Goal: Transaction & Acquisition: Purchase product/service

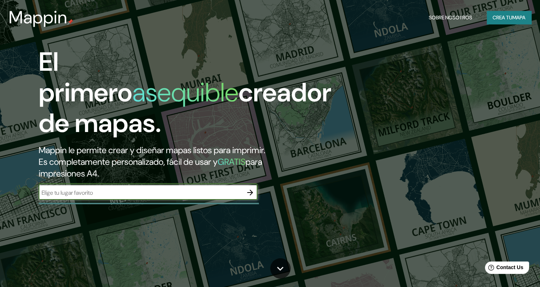
click at [131, 189] on input "text" at bounding box center [141, 193] width 204 height 8
click at [251, 188] on icon "button" at bounding box center [250, 192] width 9 height 9
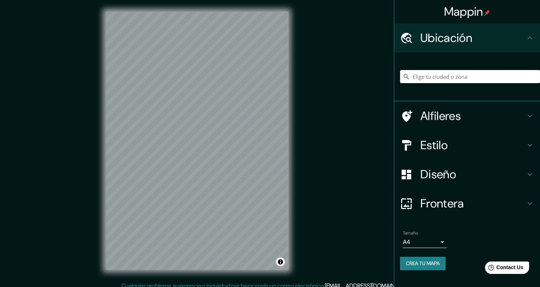
click at [460, 80] on input "Pick your city or area" at bounding box center [470, 76] width 140 height 13
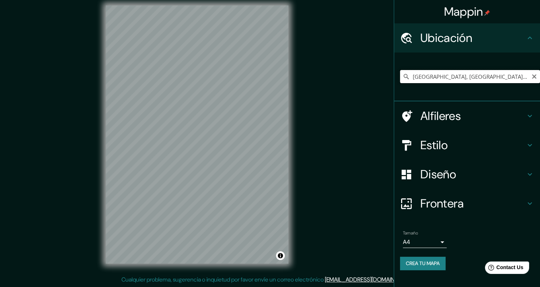
click at [517, 81] on input "[GEOGRAPHIC_DATA], [GEOGRAPHIC_DATA], [GEOGRAPHIC_DATA]" at bounding box center [470, 76] width 140 height 13
drag, startPoint x: 525, startPoint y: 80, endPoint x: 384, endPoint y: 87, distance: 140.7
click at [384, 87] on div "Mappin Ubicación [GEOGRAPHIC_DATA], [GEOGRAPHIC_DATA], [GEOGRAPHIC_DATA] Alfile…" at bounding box center [270, 140] width 540 height 293
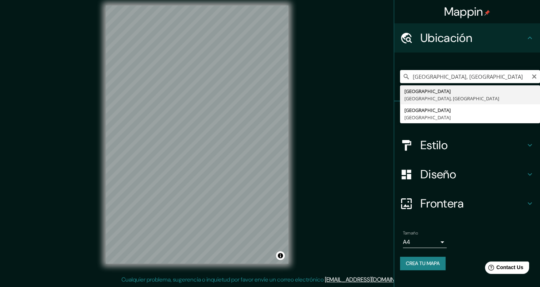
scroll to position [0, 0]
type input "[GEOGRAPHIC_DATA], [GEOGRAPHIC_DATA], [GEOGRAPHIC_DATA]"
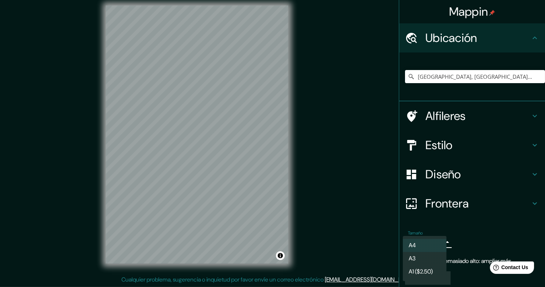
click at [437, 241] on body "Mappin Ubicación [GEOGRAPHIC_DATA], [GEOGRAPHIC_DATA], [GEOGRAPHIC_DATA] Alfile…" at bounding box center [272, 137] width 545 height 287
click at [439, 264] on li "A3" at bounding box center [425, 258] width 44 height 13
type input "a4"
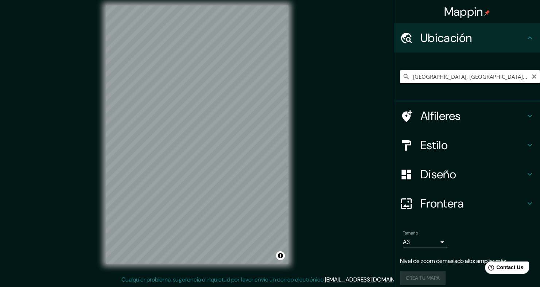
click at [517, 77] on input "[GEOGRAPHIC_DATA], [GEOGRAPHIC_DATA], [GEOGRAPHIC_DATA]" at bounding box center [470, 76] width 140 height 13
click at [514, 78] on input "[GEOGRAPHIC_DATA], [GEOGRAPHIC_DATA], [GEOGRAPHIC_DATA]" at bounding box center [470, 76] width 140 height 13
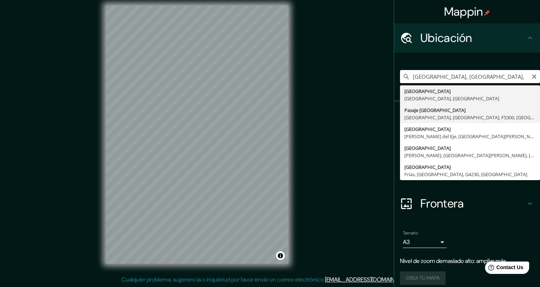
type input "Pasaje [GEOGRAPHIC_DATA], [GEOGRAPHIC_DATA], [GEOGRAPHIC_DATA], F5300, [GEOGRAP…"
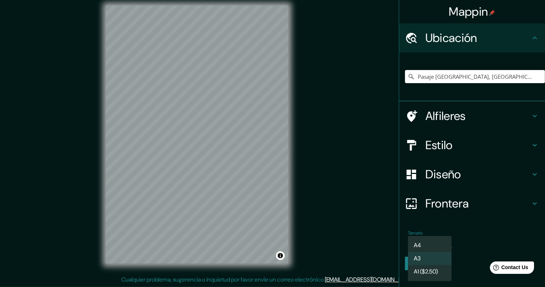
click at [435, 242] on body "Mappin Ubicación Pasaje [GEOGRAPHIC_DATA], [GEOGRAPHIC_DATA], [GEOGRAPHIC_DATA]…" at bounding box center [272, 137] width 545 height 287
click at [439, 266] on li "A1 ($2.50)" at bounding box center [430, 271] width 44 height 13
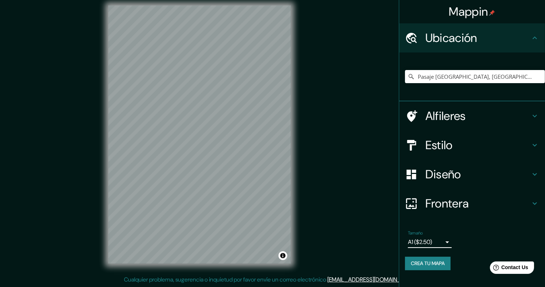
click at [445, 242] on body "Mappin Ubicación Pasaje [GEOGRAPHIC_DATA], [GEOGRAPHIC_DATA], [GEOGRAPHIC_DATA]…" at bounding box center [272, 137] width 545 height 287
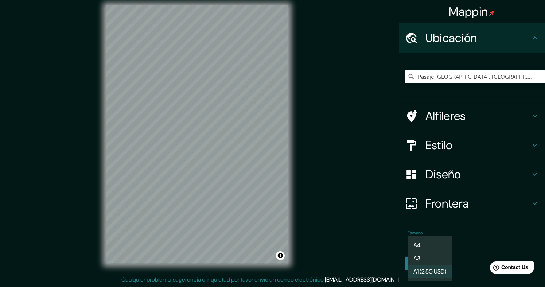
click at [436, 260] on li "A3" at bounding box center [430, 258] width 45 height 13
type input "a4"
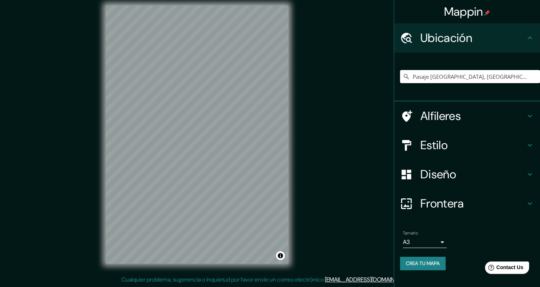
click at [467, 117] on h4 "Alfileres" at bounding box center [473, 116] width 105 height 15
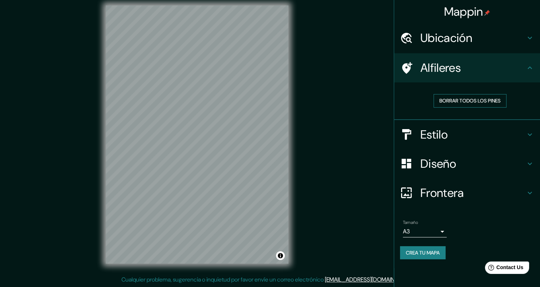
click at [474, 102] on button "Borrar todos los pines" at bounding box center [470, 100] width 73 height 13
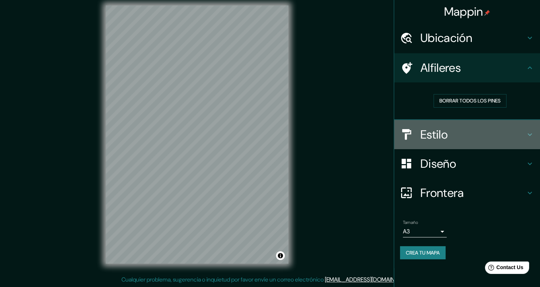
click at [455, 132] on h4 "Estilo" at bounding box center [473, 134] width 105 height 15
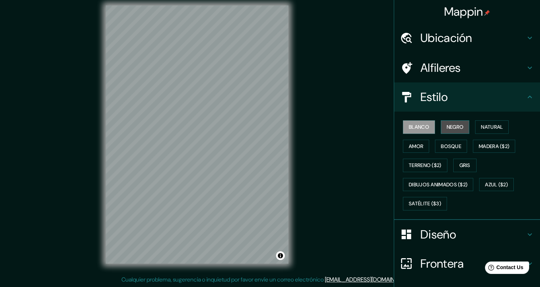
click at [450, 127] on button "Negro" at bounding box center [455, 126] width 29 height 13
click at [486, 127] on button "Natural" at bounding box center [492, 126] width 34 height 13
click at [84, 181] on div "Mappin Ubicación Pasaje [GEOGRAPHIC_DATA], [GEOGRAPHIC_DATA], [GEOGRAPHIC_DATA]…" at bounding box center [270, 140] width 540 height 293
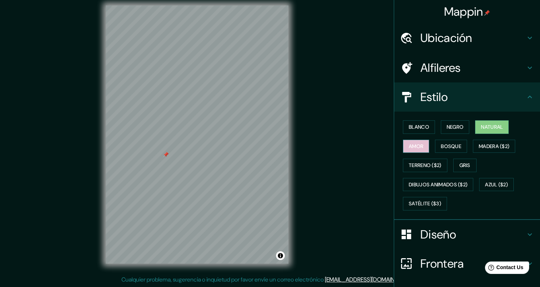
click at [408, 143] on button "Amor" at bounding box center [416, 146] width 26 height 13
click at [444, 147] on button "Bosque" at bounding box center [451, 146] width 32 height 13
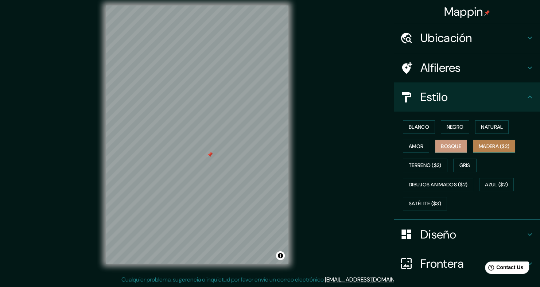
click at [491, 149] on button "Madera ($2)" at bounding box center [494, 146] width 42 height 13
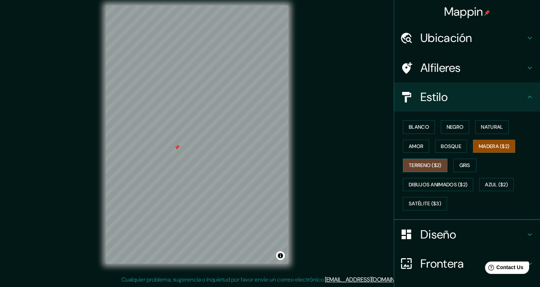
click at [423, 167] on button "Terreno ($2)" at bounding box center [425, 165] width 45 height 13
click at [464, 160] on button "Gris" at bounding box center [465, 165] width 23 height 13
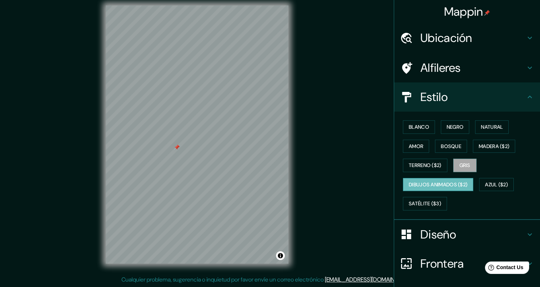
click at [440, 184] on button "Dibujos animados ($2)" at bounding box center [438, 184] width 70 height 13
click at [494, 183] on button "Azul ($2)" at bounding box center [496, 184] width 35 height 13
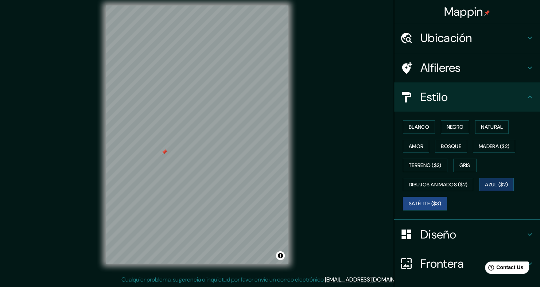
click at [425, 201] on button "Satélite ($3)" at bounding box center [425, 203] width 44 height 13
click at [467, 70] on h4 "Alfileres" at bounding box center [473, 68] width 105 height 15
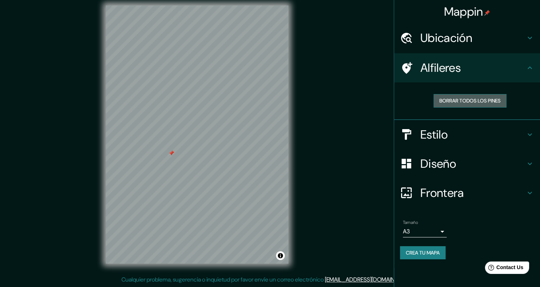
click at [484, 101] on button "Borrar todos los pines" at bounding box center [470, 100] width 73 height 13
click at [471, 140] on h4 "Estilo" at bounding box center [473, 134] width 105 height 15
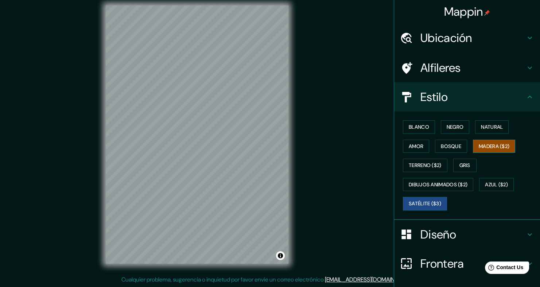
click at [499, 142] on button "Madera ($2)" at bounding box center [494, 146] width 42 height 13
click at [443, 74] on h4 "Alfileres" at bounding box center [473, 68] width 105 height 15
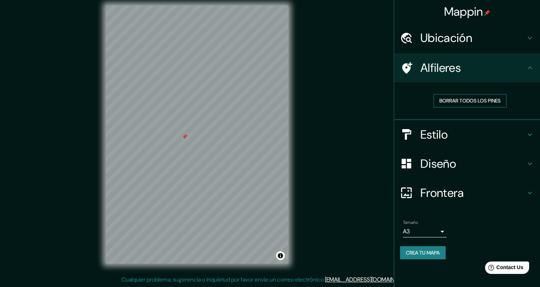
click at [463, 100] on button "Borrar todos los pines" at bounding box center [470, 100] width 73 height 13
click at [477, 153] on div "Diseño" at bounding box center [467, 163] width 146 height 29
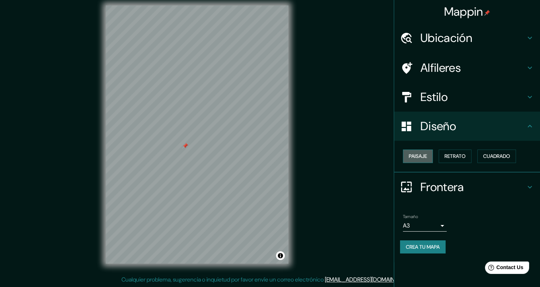
click at [427, 158] on button "Paisaje" at bounding box center [418, 156] width 30 height 13
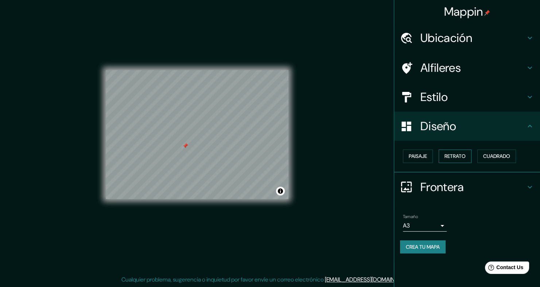
click at [457, 158] on button "Retrato" at bounding box center [455, 156] width 33 height 13
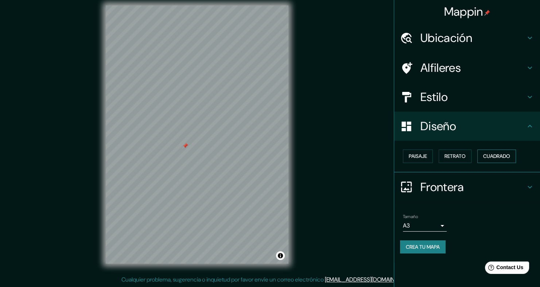
click at [494, 158] on button "Cuadrado" at bounding box center [497, 156] width 39 height 13
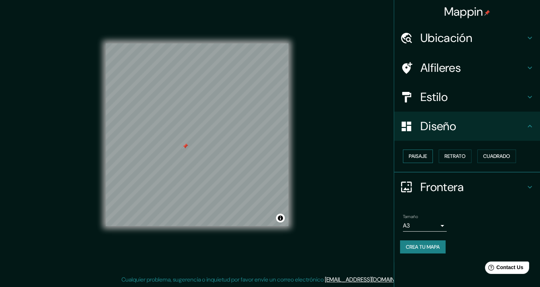
click at [425, 158] on button "Paisaje" at bounding box center [418, 156] width 30 height 13
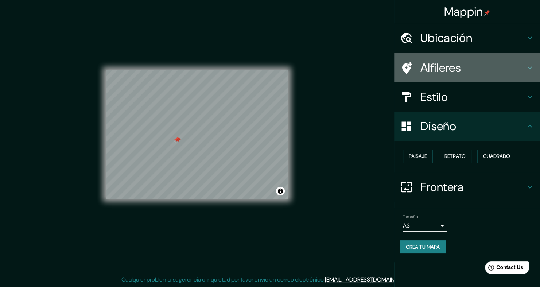
click at [458, 64] on h4 "Alfileres" at bounding box center [473, 68] width 105 height 15
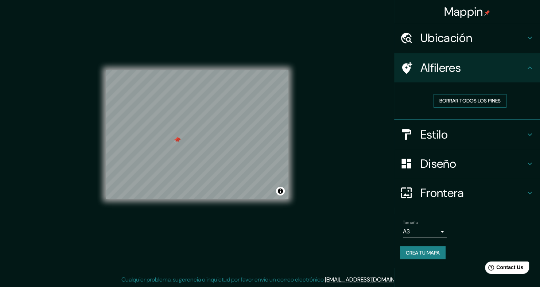
drag, startPoint x: 472, startPoint y: 101, endPoint x: 462, endPoint y: 101, distance: 9.9
click at [472, 101] on button "Borrar todos los pines" at bounding box center [470, 100] width 73 height 13
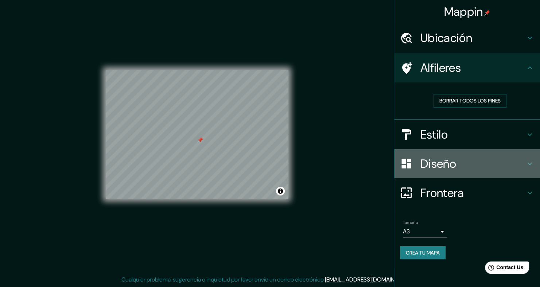
click at [442, 162] on h4 "Diseño" at bounding box center [473, 164] width 105 height 15
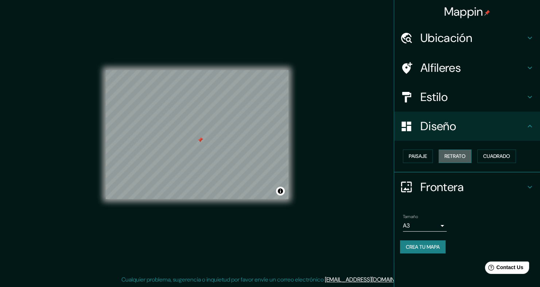
click at [455, 156] on button "Retrato" at bounding box center [455, 156] width 33 height 13
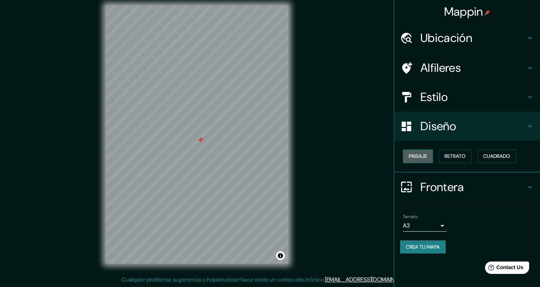
click at [427, 154] on button "Paisaje" at bounding box center [418, 156] width 30 height 13
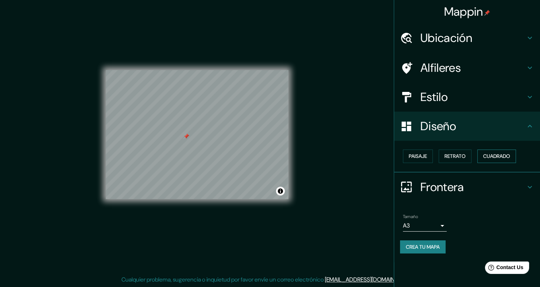
click at [499, 158] on button "Cuadrado" at bounding box center [497, 156] width 39 height 13
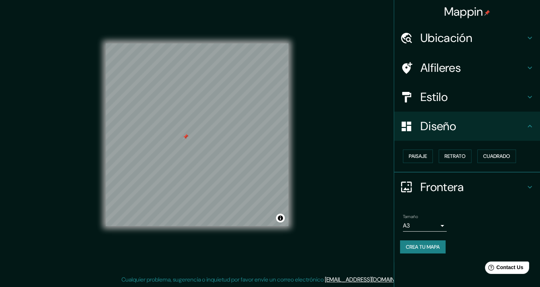
click at [477, 185] on h4 "Frontera" at bounding box center [473, 187] width 105 height 15
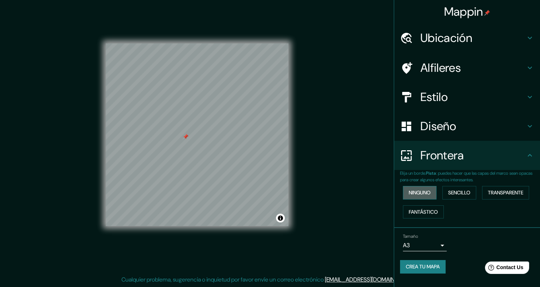
click at [422, 194] on button "Ninguno" at bounding box center [420, 192] width 34 height 13
click at [455, 192] on button "Sencillo" at bounding box center [460, 192] width 34 height 13
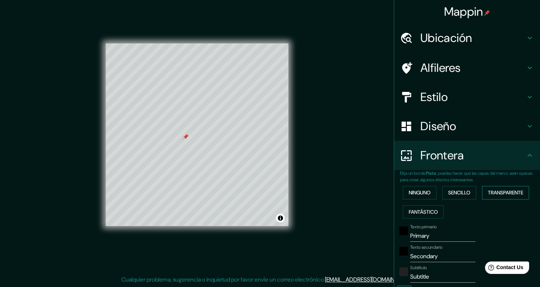
click at [493, 195] on button "Transparente" at bounding box center [505, 192] width 47 height 13
click at [425, 213] on button "Fantástico" at bounding box center [423, 211] width 41 height 13
click at [419, 193] on button "Ninguno" at bounding box center [420, 192] width 34 height 13
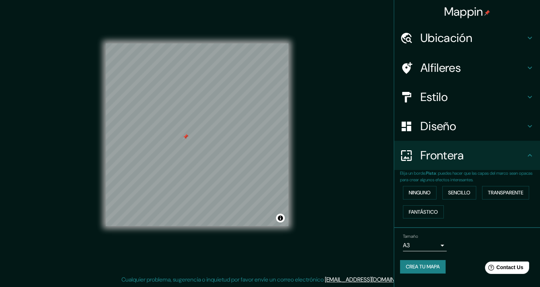
click at [445, 128] on h4 "Diseño" at bounding box center [473, 126] width 105 height 15
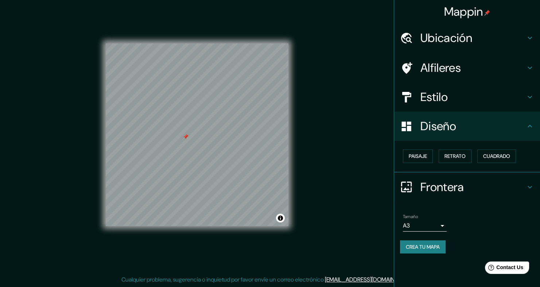
click at [464, 101] on h4 "Estilo" at bounding box center [473, 97] width 105 height 15
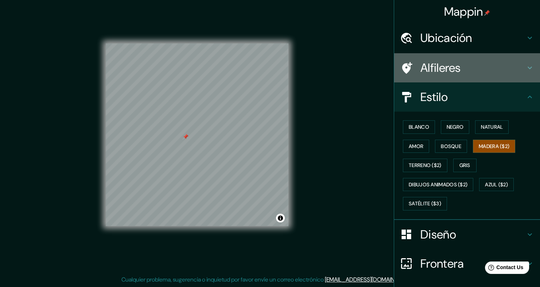
click at [485, 74] on h4 "Alfileres" at bounding box center [473, 68] width 105 height 15
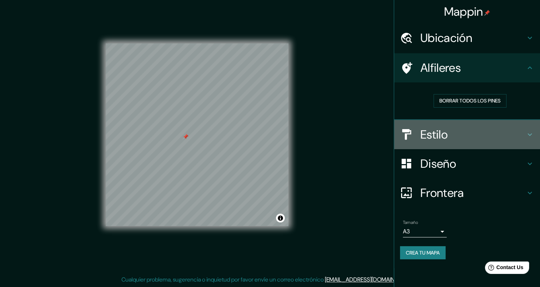
click at [466, 126] on div "Estilo" at bounding box center [467, 134] width 146 height 29
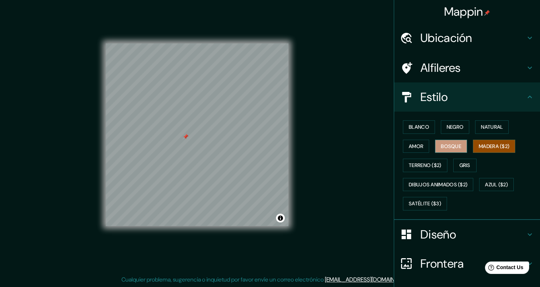
click at [451, 145] on button "Bosque" at bounding box center [451, 146] width 32 height 13
click at [408, 146] on button "Amor" at bounding box center [416, 146] width 26 height 13
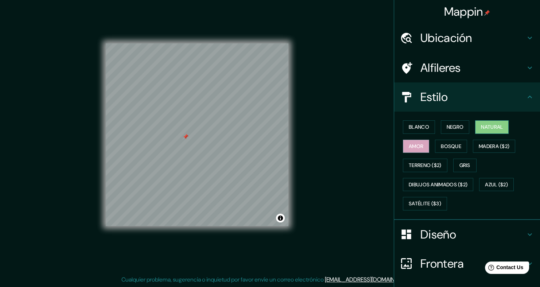
click at [475, 130] on button "Natural" at bounding box center [492, 126] width 34 height 13
click at [421, 140] on button "Amor" at bounding box center [416, 146] width 26 height 13
click at [448, 124] on button "Negro" at bounding box center [455, 126] width 29 height 13
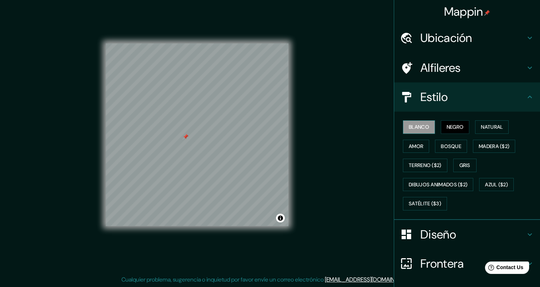
click at [418, 127] on button "Blanco" at bounding box center [419, 126] width 32 height 13
click at [452, 125] on button "Negro" at bounding box center [455, 126] width 29 height 13
click at [494, 127] on button "Natural" at bounding box center [492, 126] width 34 height 13
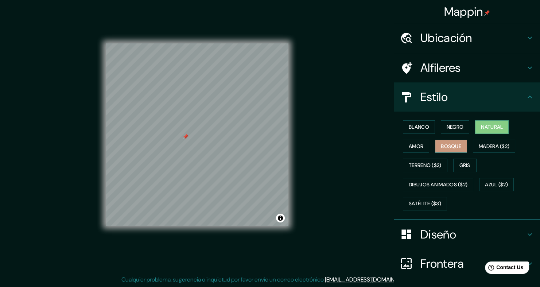
click at [454, 147] on button "Bosque" at bounding box center [451, 146] width 32 height 13
click at [499, 151] on button "Madera ($2)" at bounding box center [494, 146] width 42 height 13
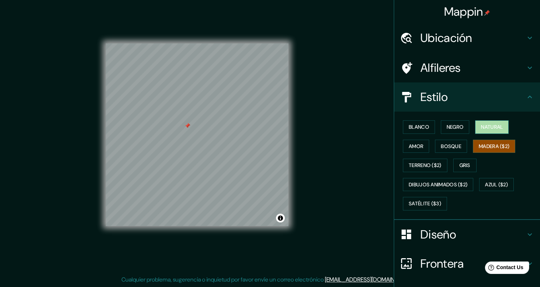
click at [489, 131] on button "Natural" at bounding box center [492, 126] width 34 height 13
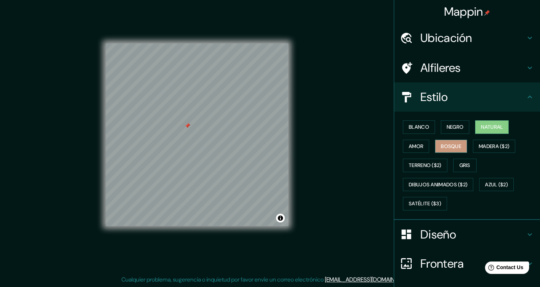
click at [449, 144] on button "Bosque" at bounding box center [451, 146] width 32 height 13
click at [413, 143] on button "Amor" at bounding box center [416, 146] width 26 height 13
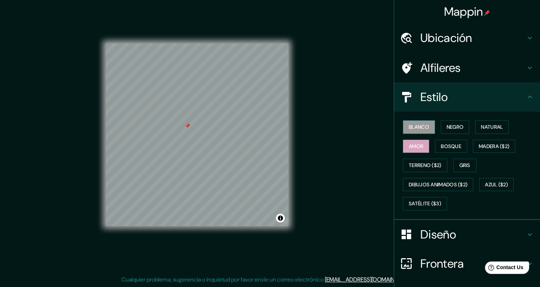
click at [412, 127] on button "Blanco" at bounding box center [419, 126] width 32 height 13
click at [494, 184] on button "Azul ($2)" at bounding box center [496, 184] width 35 height 13
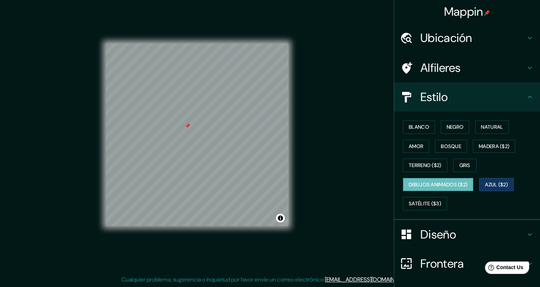
click at [456, 184] on button "Dibujos animados ($2)" at bounding box center [438, 184] width 70 height 13
click at [429, 199] on button "Satélite ($3)" at bounding box center [425, 203] width 44 height 13
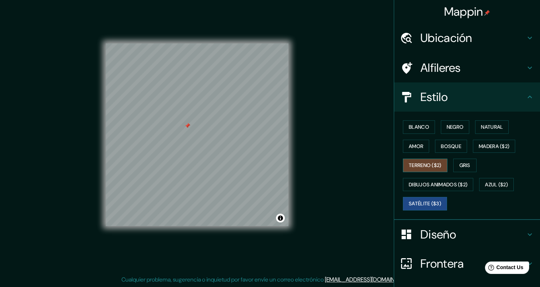
click at [427, 163] on button "Terreno ($2)" at bounding box center [425, 165] width 45 height 13
click at [413, 123] on button "Blanco" at bounding box center [419, 126] width 32 height 13
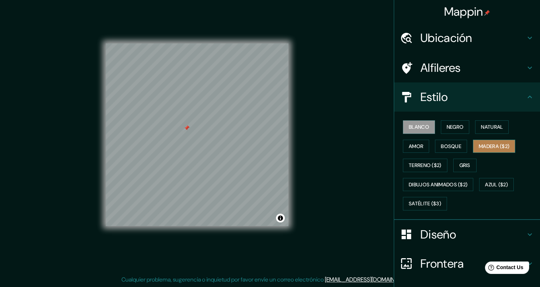
click at [495, 144] on button "Madera ($2)" at bounding box center [494, 146] width 42 height 13
click at [417, 128] on button "Blanco" at bounding box center [419, 126] width 32 height 13
click at [454, 130] on button "Negro" at bounding box center [455, 126] width 29 height 13
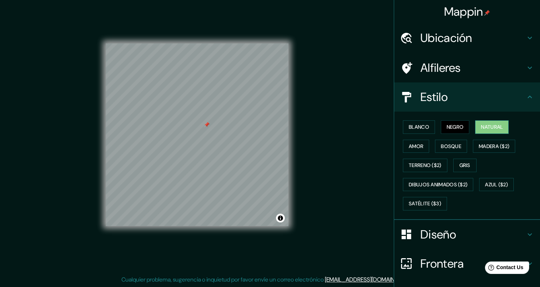
click at [481, 128] on button "Natural" at bounding box center [492, 126] width 34 height 13
click at [441, 129] on button "Negro" at bounding box center [455, 126] width 29 height 13
click at [485, 129] on button "Natural" at bounding box center [492, 126] width 34 height 13
click at [451, 151] on button "Bosque" at bounding box center [451, 146] width 32 height 13
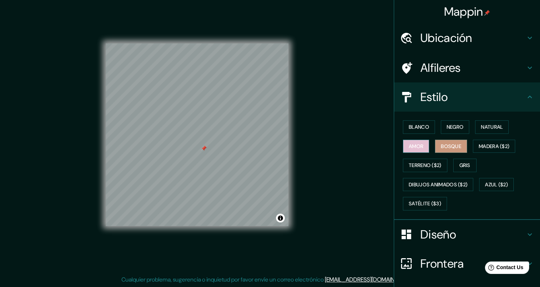
click at [411, 143] on button "Amor" at bounding box center [416, 146] width 26 height 13
click at [446, 145] on button "Bosque" at bounding box center [451, 146] width 32 height 13
click at [498, 146] on button "Madera ($2)" at bounding box center [494, 146] width 42 height 13
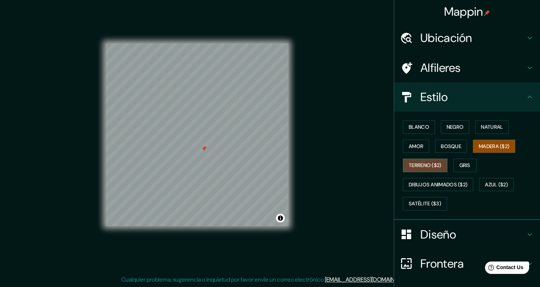
click at [413, 163] on button "Terreno ($2)" at bounding box center [425, 165] width 45 height 13
click at [462, 163] on button "Gris" at bounding box center [465, 165] width 23 height 13
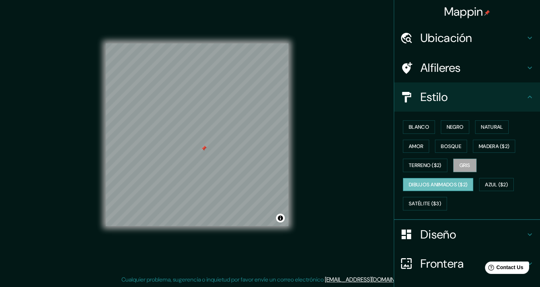
click at [424, 178] on button "Dibujos animados ($2)" at bounding box center [438, 184] width 70 height 13
click at [471, 185] on div "Blanco Negro Natural Amor Bosque Madera ($2) Terreno ($2) Gris Dibujos animados…" at bounding box center [470, 165] width 140 height 96
click at [479, 185] on button "Azul ($2)" at bounding box center [496, 184] width 35 height 13
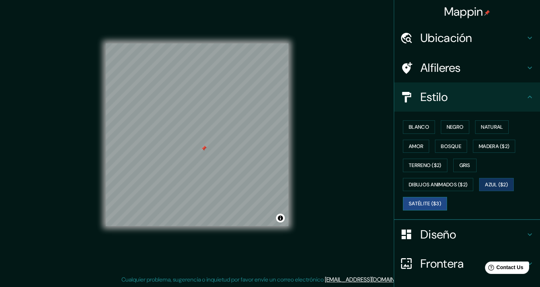
click at [414, 202] on button "Satélite ($3)" at bounding box center [425, 203] width 44 height 13
click at [492, 151] on button "Madera ($2)" at bounding box center [494, 146] width 42 height 13
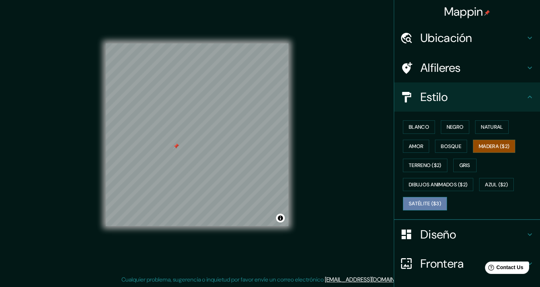
click at [417, 198] on button "Satélite ($3)" at bounding box center [425, 203] width 44 height 13
click at [470, 72] on h4 "Alfileres" at bounding box center [473, 68] width 105 height 15
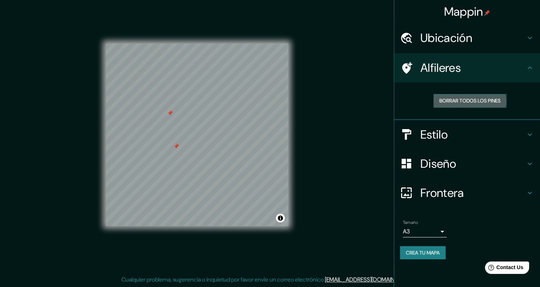
click at [458, 101] on button "Borrar todos los pines" at bounding box center [470, 100] width 73 height 13
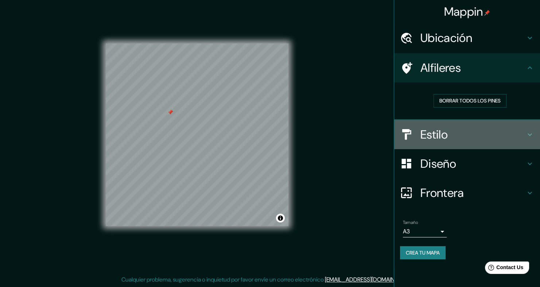
click at [449, 140] on h4 "Estilo" at bounding box center [473, 134] width 105 height 15
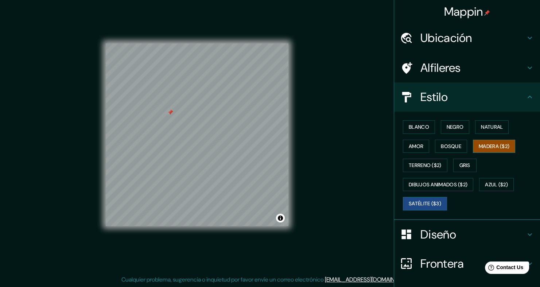
click at [499, 147] on button "Madera ($2)" at bounding box center [494, 146] width 42 height 13
click at [423, 200] on button "Satélite ($3)" at bounding box center [425, 203] width 44 height 13
click at [497, 150] on button "Madera ($2)" at bounding box center [494, 146] width 42 height 13
click at [456, 143] on button "Bosque" at bounding box center [451, 146] width 32 height 13
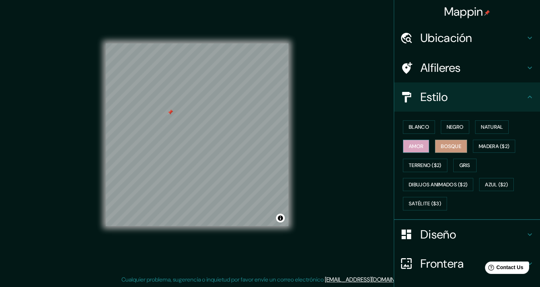
click at [417, 146] on button "Amor" at bounding box center [416, 146] width 26 height 13
click at [482, 131] on button "Natural" at bounding box center [492, 126] width 34 height 13
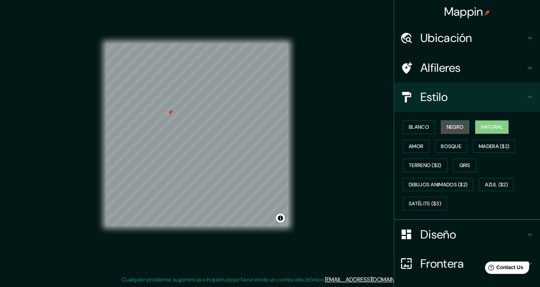
click at [447, 130] on button "Negro" at bounding box center [455, 126] width 29 height 13
click at [409, 126] on button "Blanco" at bounding box center [419, 126] width 32 height 13
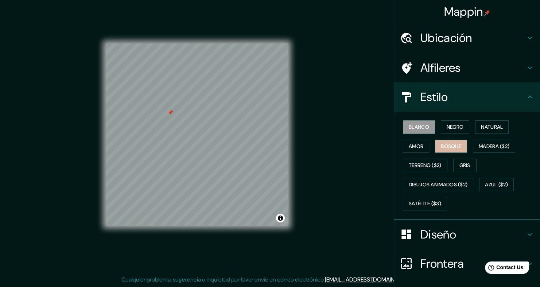
click at [435, 141] on button "Bosque" at bounding box center [451, 146] width 32 height 13
click at [447, 125] on button "Negro" at bounding box center [455, 126] width 29 height 13
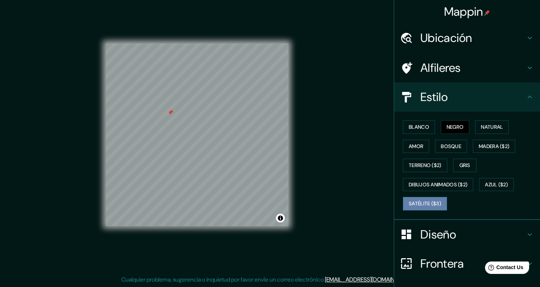
click at [427, 201] on button "Satélite ($3)" at bounding box center [425, 203] width 44 height 13
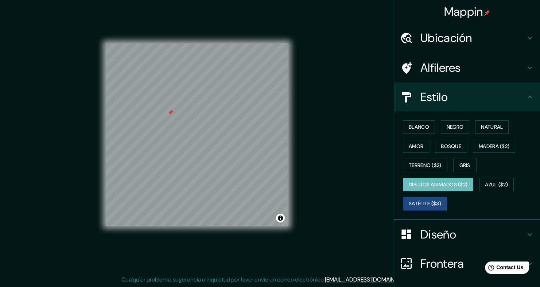
click at [441, 183] on button "Dibujos animados ($2)" at bounding box center [438, 184] width 70 height 13
click at [495, 185] on button "Azul ($2)" at bounding box center [496, 184] width 35 height 13
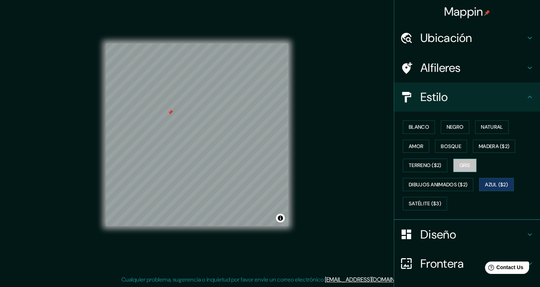
click at [468, 168] on button "Gris" at bounding box center [465, 165] width 23 height 13
click at [423, 165] on button "Terreno ($2)" at bounding box center [425, 165] width 45 height 13
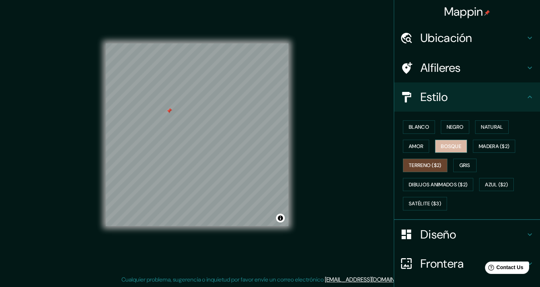
click at [455, 147] on button "Bosque" at bounding box center [451, 146] width 32 height 13
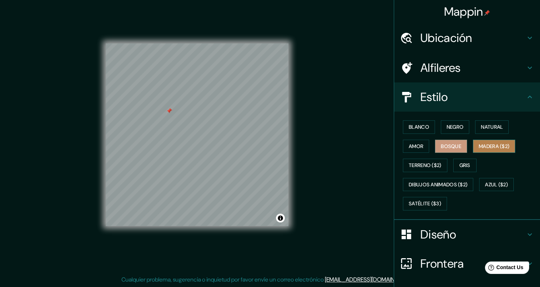
click at [492, 147] on button "Madera ($2)" at bounding box center [494, 146] width 42 height 13
click at [454, 148] on button "Bosque" at bounding box center [451, 146] width 32 height 13
